Goal: Navigation & Orientation: Understand site structure

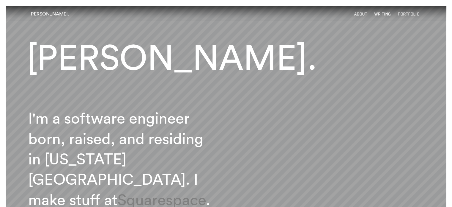
click at [364, 14] on link "About" at bounding box center [360, 14] width 13 height 5
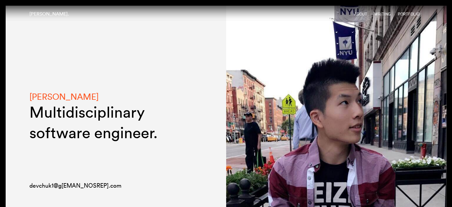
click at [386, 14] on link "Writing" at bounding box center [383, 14] width 16 height 5
